Goal: Navigation & Orientation: Find specific page/section

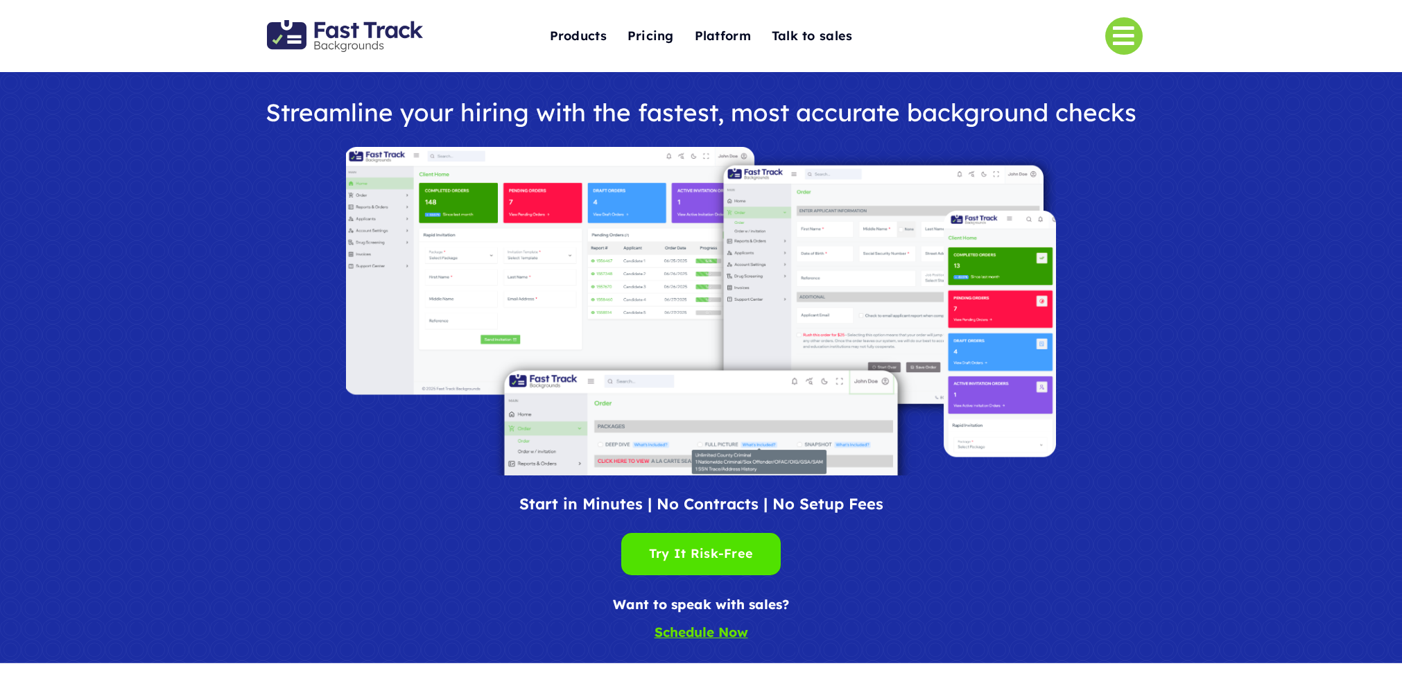
click at [374, 19] on div "Toggle Navigation Products Criminal Background Checks Motor Vehicle Record Chec…" at bounding box center [701, 36] width 882 height 72
click at [372, 23] on img "Fast Track Backgrounds Logo" at bounding box center [345, 36] width 156 height 32
click at [661, 35] on span "Pricing" at bounding box center [650, 35] width 46 height 21
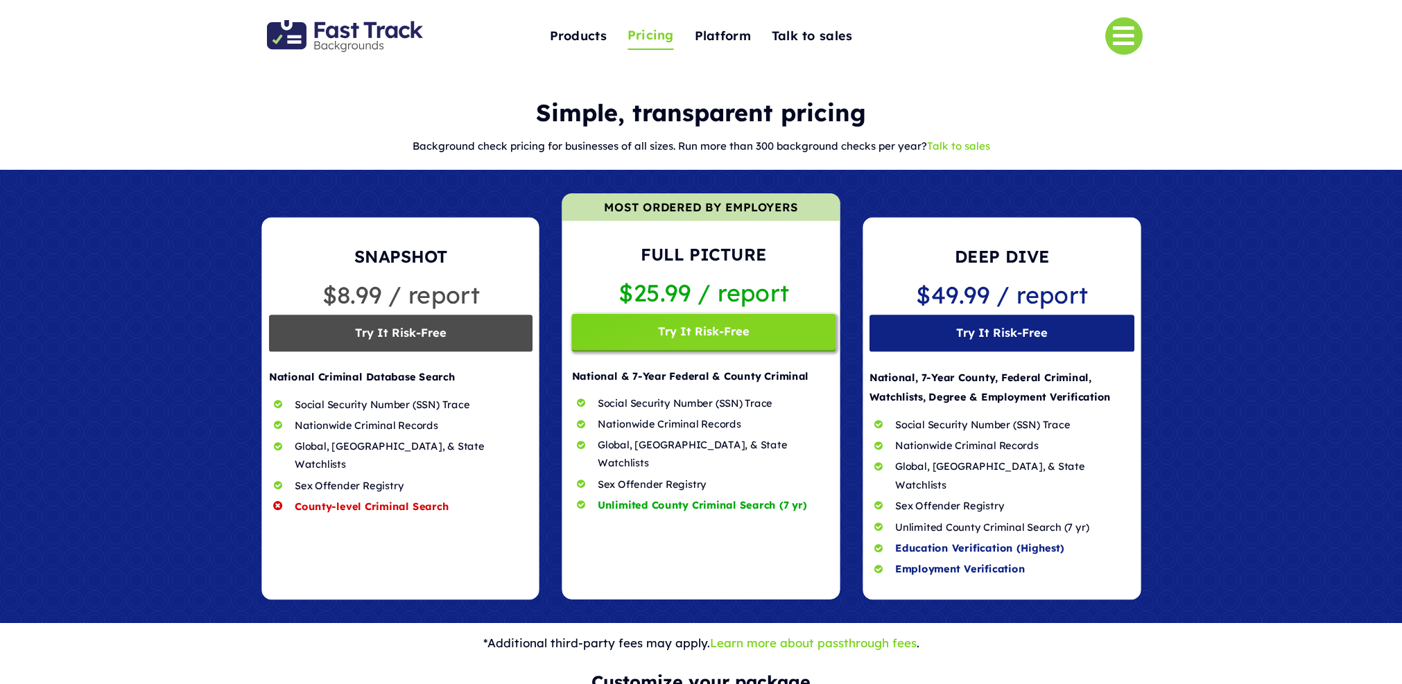
click at [347, 42] on img "Fast Track Backgrounds Logo" at bounding box center [345, 36] width 156 height 32
